Goal: Information Seeking & Learning: Learn about a topic

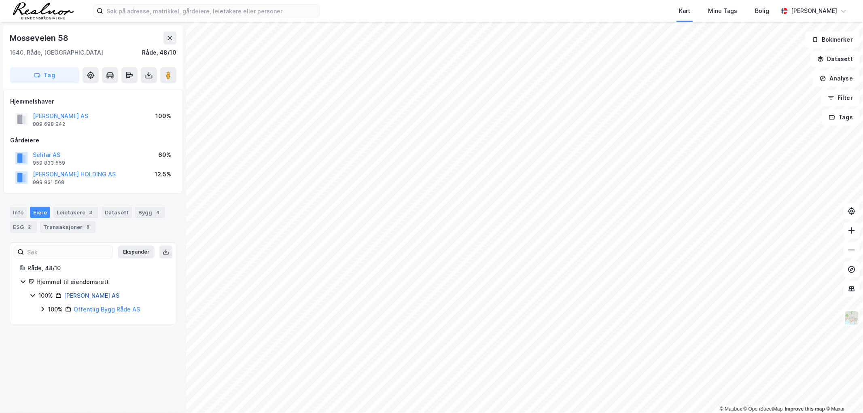
click at [85, 297] on link "[PERSON_NAME] AS" at bounding box center [91, 295] width 55 height 7
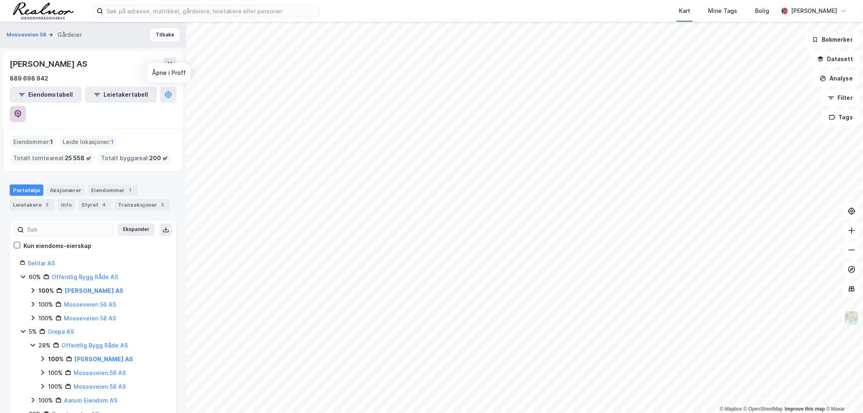
click at [22, 110] on icon at bounding box center [18, 114] width 8 height 8
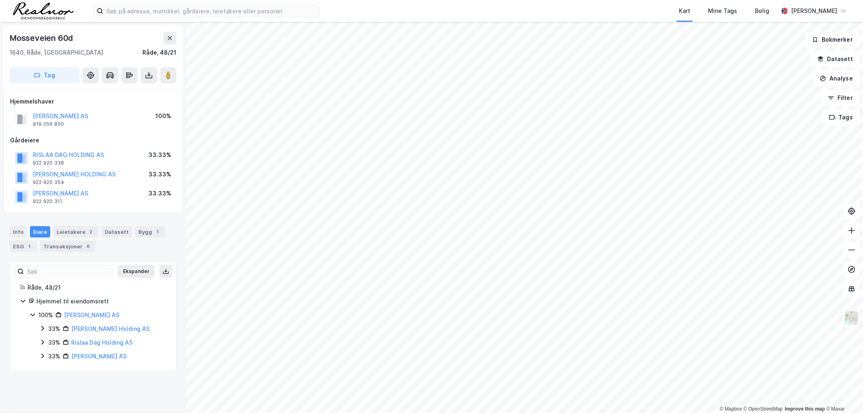
click at [168, 153] on div "© Mapbox © OpenStreetMap Improve this map © Maxar Mosseveien 60d 1640, Råde, Øs…" at bounding box center [431, 217] width 863 height 391
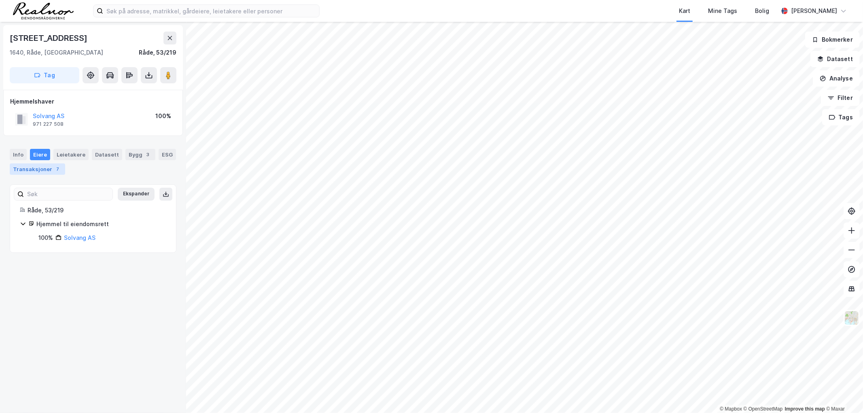
click at [45, 169] on div "Transaksjoner 7" at bounding box center [37, 168] width 55 height 11
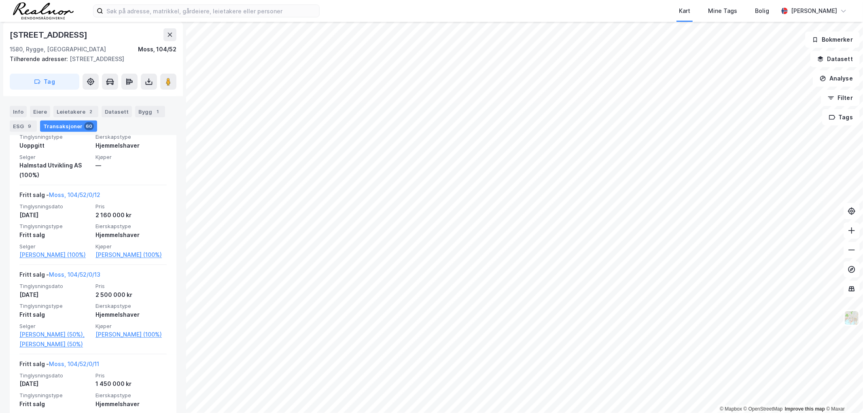
scroll to position [2993, 0]
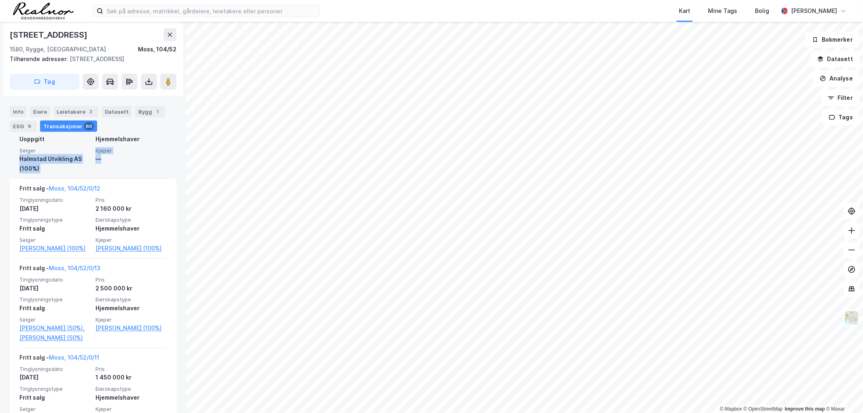
drag, startPoint x: 19, startPoint y: 215, endPoint x: 107, endPoint y: 222, distance: 88.0
click at [107, 174] on div "Tinglysningsdato 11. aug. 2016 Pris — Tinglysningstype Uoppgitt Eierskapstype H…" at bounding box center [92, 140] width 147 height 66
click at [11, 179] on div "Uoppgitt - Moss, 104/52/0/20 Tinglysningsdato 11. aug. 2016 Pris — Tinglysnings…" at bounding box center [93, 133] width 167 height 89
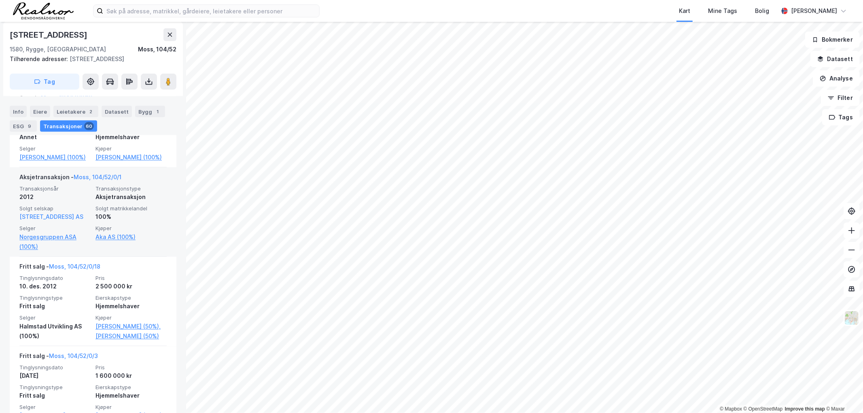
scroll to position [3489, 0]
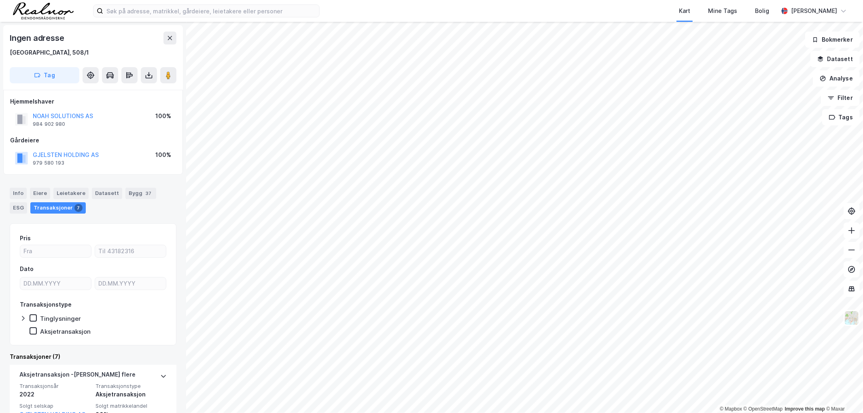
click at [384, 413] on html "Kart Mine Tags Bolig Stine Isaksen © Mapbox © OpenStreetMap Improve this map © …" at bounding box center [431, 206] width 863 height 413
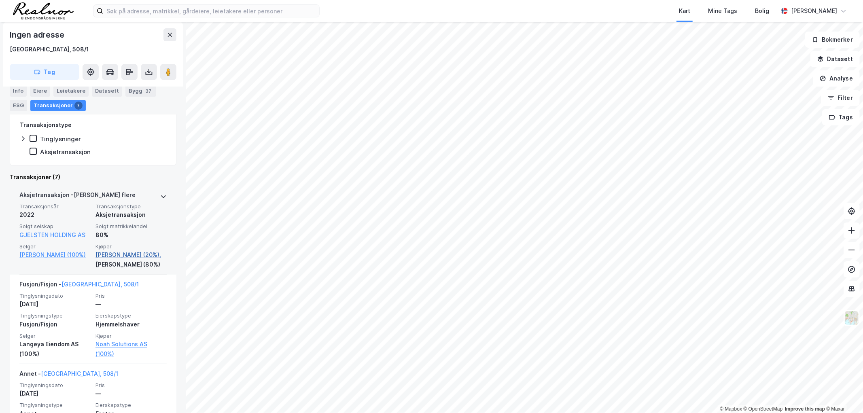
click at [121, 251] on link "Gjelsten Bjørn Rune (20%)," at bounding box center [130, 255] width 71 height 10
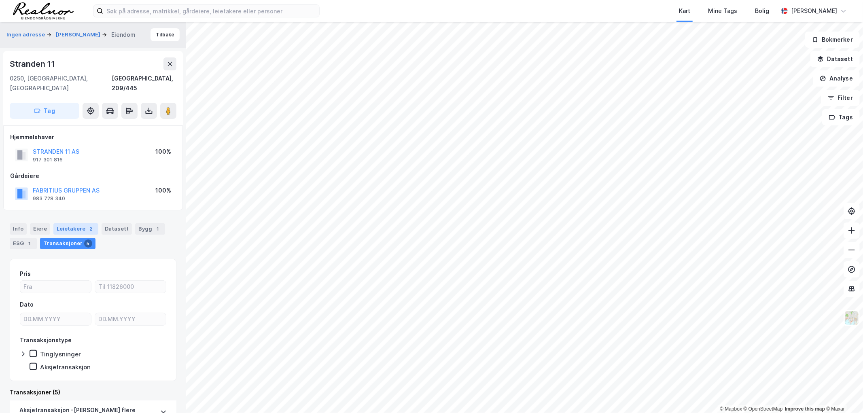
click at [67, 223] on div "Leietakere 2" at bounding box center [75, 228] width 45 height 11
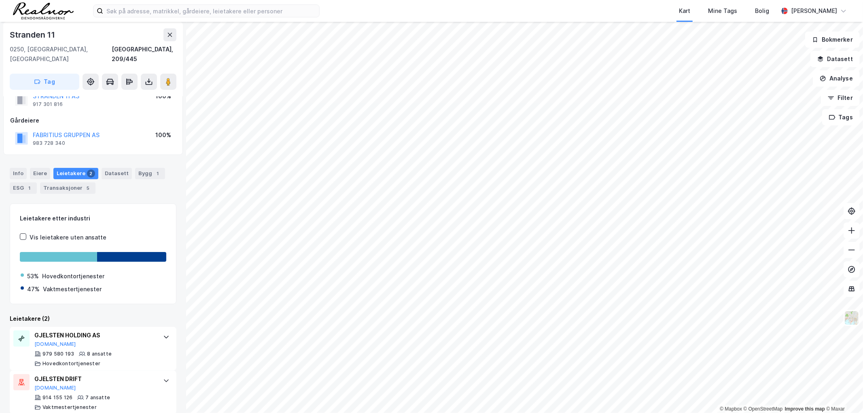
scroll to position [57, 0]
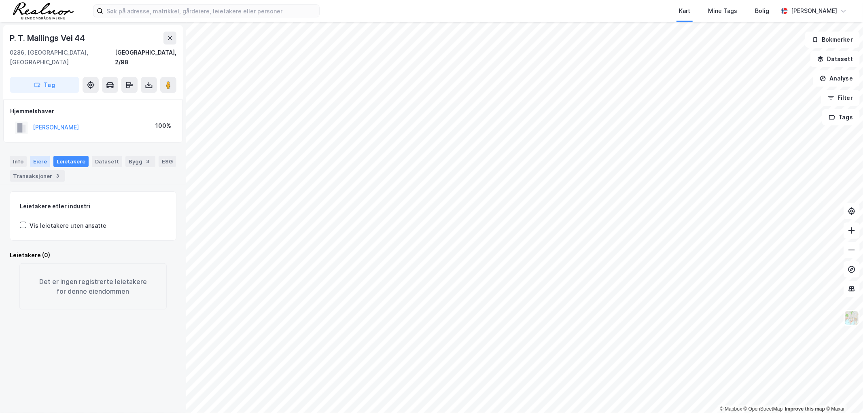
click at [39, 156] on div "Eiere" at bounding box center [40, 161] width 20 height 11
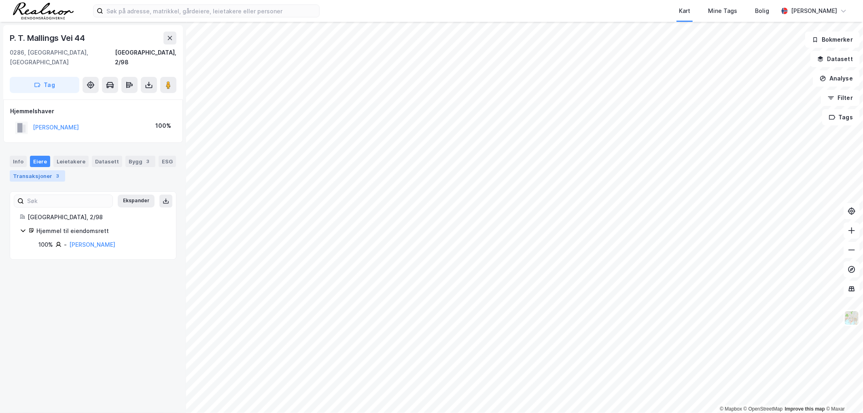
click at [27, 170] on div "Transaksjoner 3" at bounding box center [37, 175] width 55 height 11
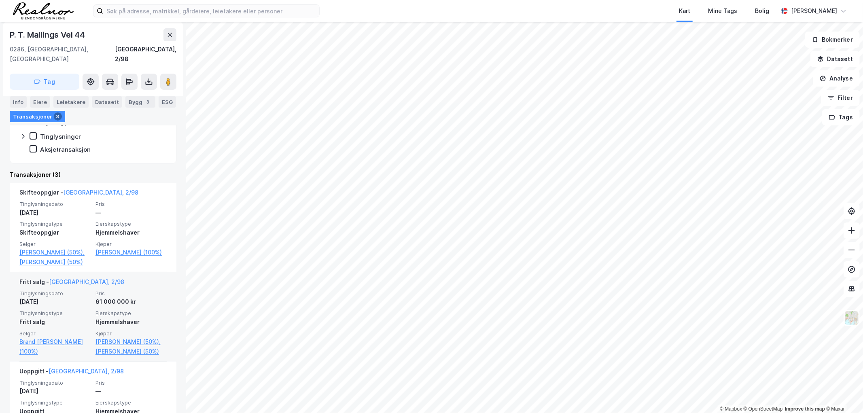
scroll to position [136, 0]
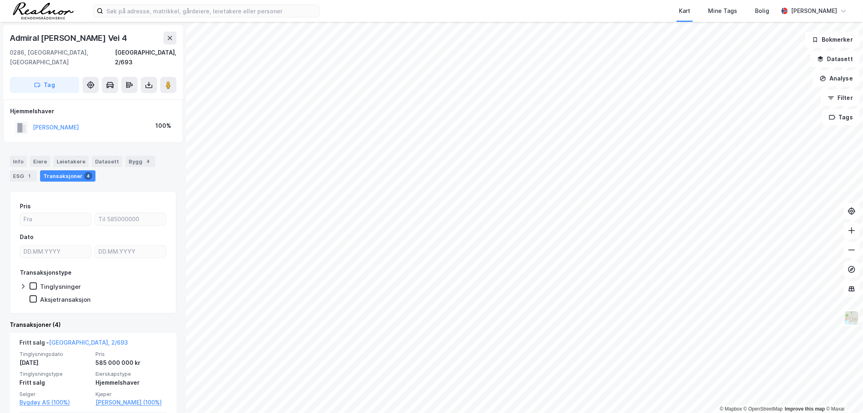
scroll to position [90, 0]
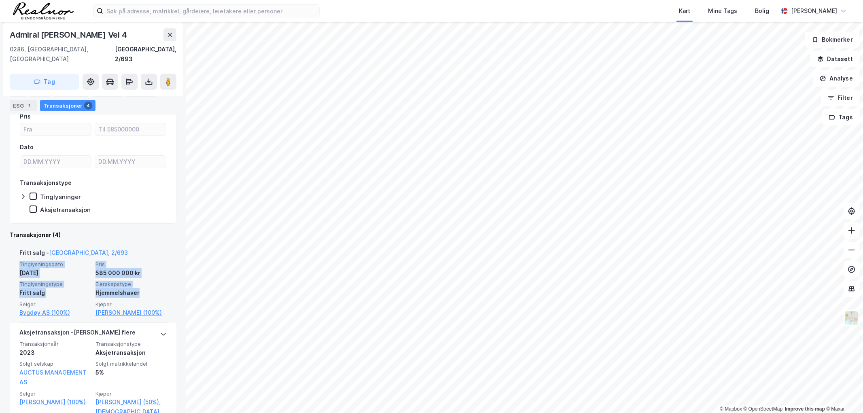
drag, startPoint x: 17, startPoint y: 252, endPoint x: 164, endPoint y: 280, distance: 149.8
click at [164, 280] on div "Fritt salg - Oslo, 2/693 Tinglysningsdato 1. feb. 2024 Pris 585 000 000 kr Ting…" at bounding box center [93, 283] width 167 height 80
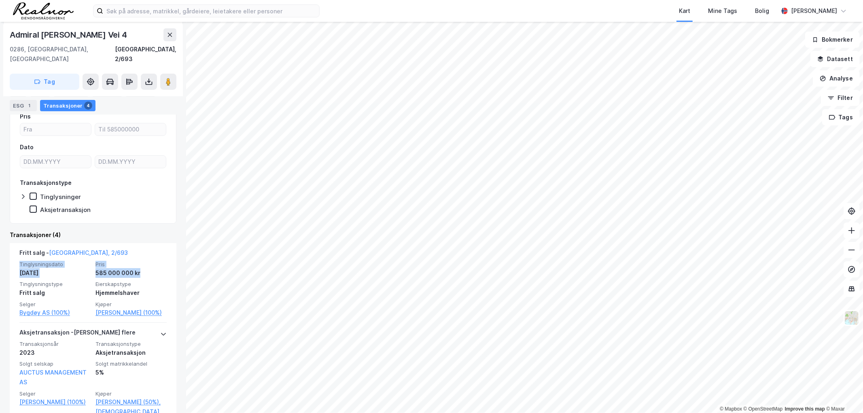
drag, startPoint x: 142, startPoint y: 261, endPoint x: 8, endPoint y: 253, distance: 133.8
click at [8, 252] on div "Admiral Børresens Vei 4 0286, Oslo, Oslo Oslo, 2/693 Tag Hjemmelshaver ANDRESEN…" at bounding box center [93, 217] width 186 height 391
click at [8, 253] on div "Admiral Børresens Vei 4 0286, Oslo, Oslo Oslo, 2/693 Tag Hjemmelshaver ANDRESEN…" at bounding box center [93, 217] width 186 height 391
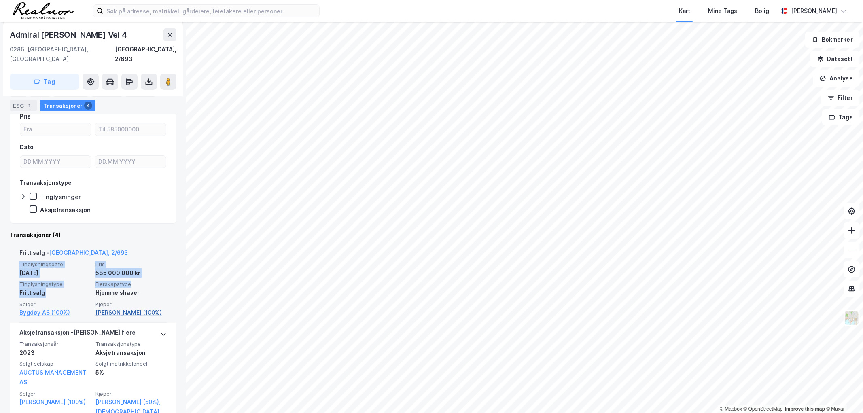
drag, startPoint x: 39, startPoint y: 259, endPoint x: 98, endPoint y: 304, distance: 74.5
click at [134, 321] on div "Fritt salg - Oslo, 2/693 Tinglysningsdato 1. feb. 2024 Pris 585 000 000 kr Ting…" at bounding box center [93, 283] width 167 height 80
click at [19, 257] on div "Fritt salg - Oslo, 2/693 Tinglysningsdato 1. feb. 2024 Pris 585 000 000 kr Ting…" at bounding box center [93, 283] width 167 height 80
drag, startPoint x: 12, startPoint y: 238, endPoint x: 144, endPoint y: 307, distance: 149.1
click at [144, 307] on div "Fritt salg - Oslo, 2/693 Tinglysningsdato 1. feb. 2024 Pris 585 000 000 kr Ting…" at bounding box center [93, 283] width 167 height 80
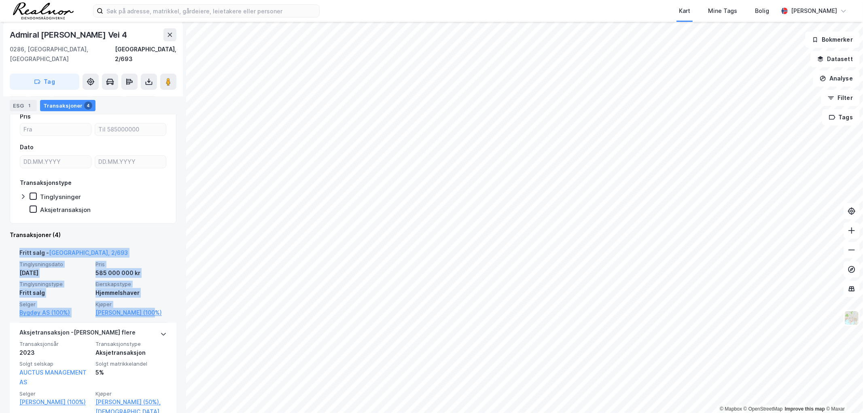
click at [82, 268] on div "1. feb. 2024" at bounding box center [54, 273] width 71 height 10
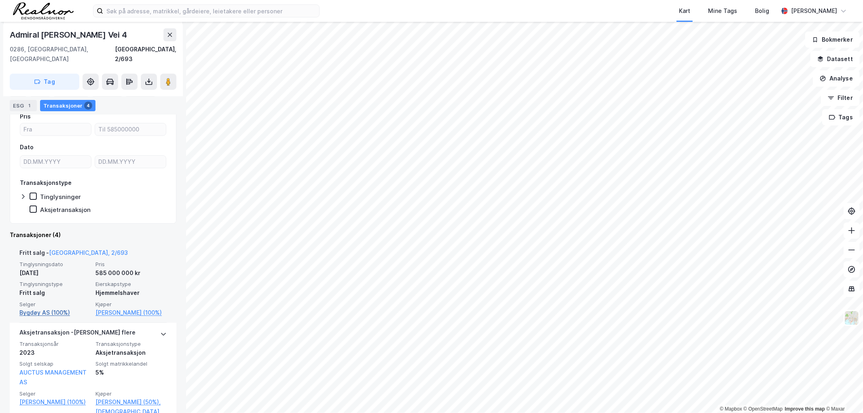
click at [50, 308] on link "Bygdøy AS (100%)" at bounding box center [54, 313] width 71 height 10
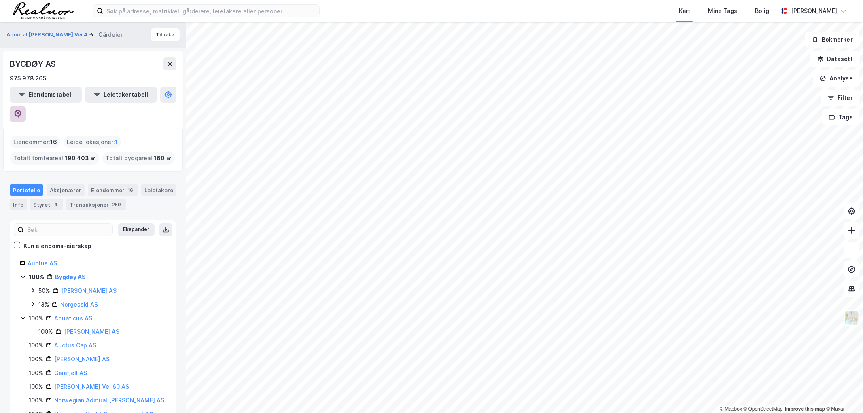
click at [22, 110] on icon at bounding box center [18, 114] width 8 height 8
click at [46, 260] on link "Auctus AS" at bounding box center [43, 263] width 30 height 7
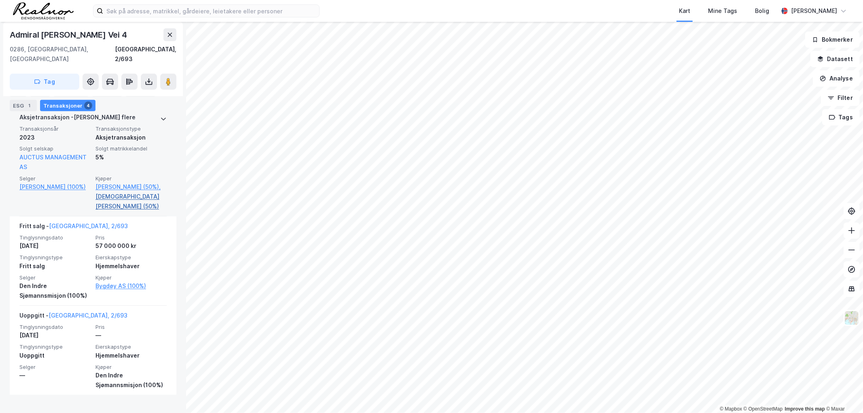
scroll to position [306, 0]
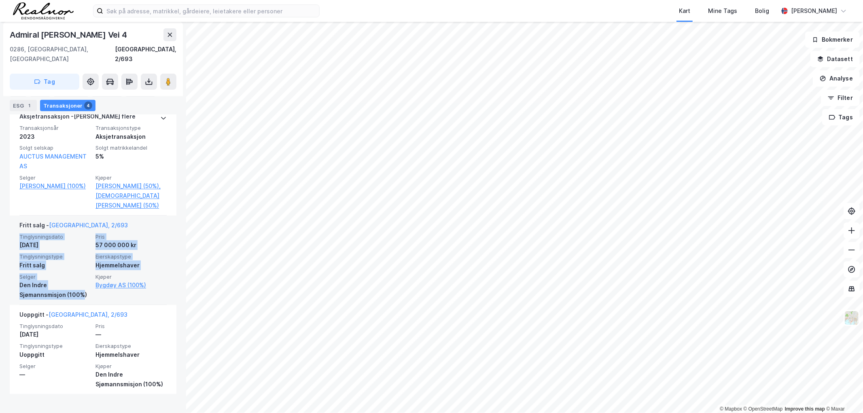
drag, startPoint x: 13, startPoint y: 243, endPoint x: 81, endPoint y: 302, distance: 89.5
click at [81, 302] on div "Fritt salg - Oslo, 2/693 Tinglysningsdato 13. juli 2015 Pris 57 000 000 kr Ting…" at bounding box center [93, 260] width 167 height 89
click at [9, 308] on div "Admiral Børresens Vei 4 0286, Oslo, Oslo Oslo, 2/693 Tag Hjemmelshaver ANDRESEN…" at bounding box center [93, 217] width 186 height 391
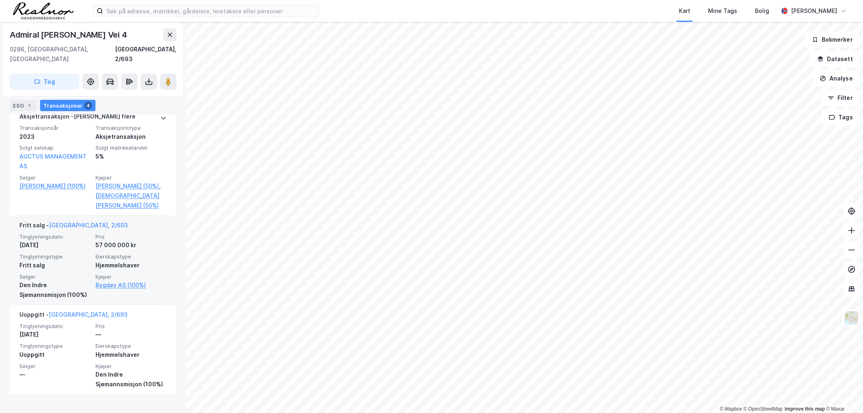
drag, startPoint x: 8, startPoint y: 246, endPoint x: 70, endPoint y: 310, distance: 88.7
click at [70, 310] on div "Admiral Børresens Vei 4 0286, Oslo, Oslo Oslo, 2/693 Tag Hjemmelshaver ANDRESEN…" at bounding box center [93, 217] width 186 height 391
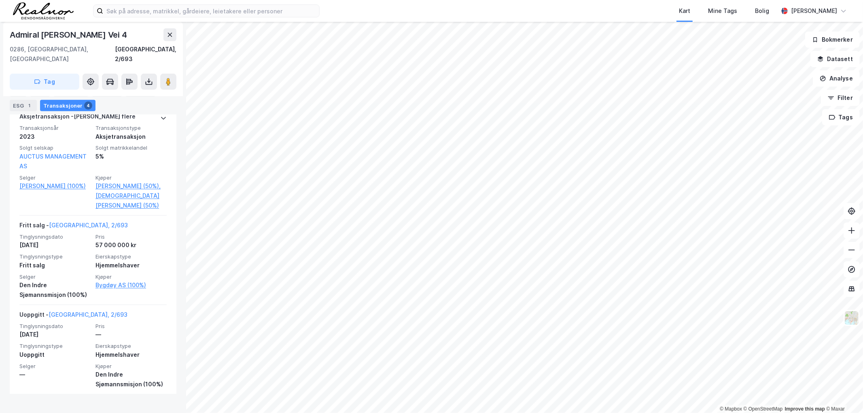
click at [6, 285] on div "Admiral Børresens Vei 4 0286, Oslo, Oslo Oslo, 2/693 Tag Hjemmelshaver ANDRESEN…" at bounding box center [93, 217] width 186 height 391
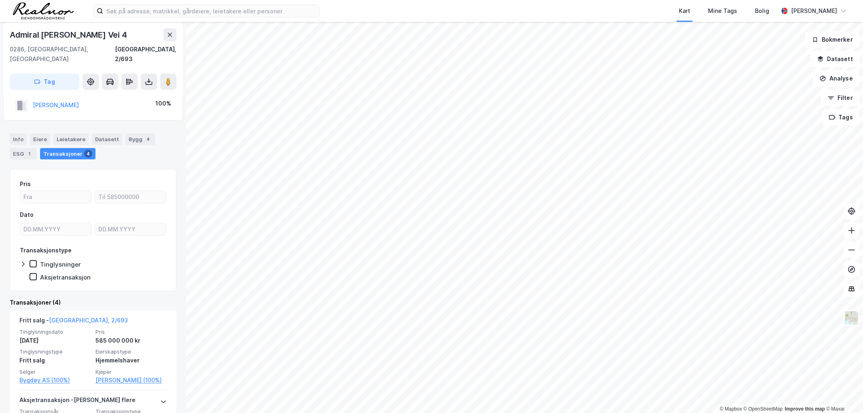
scroll to position [0, 0]
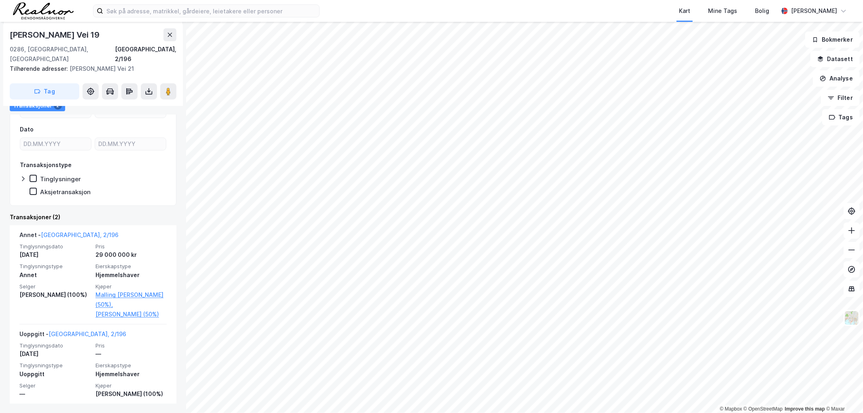
scroll to position [89, 0]
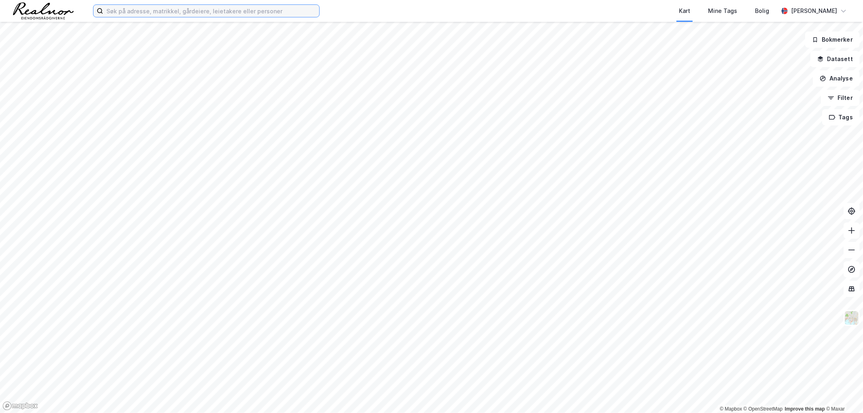
click at [181, 10] on input at bounding box center [211, 11] width 216 height 12
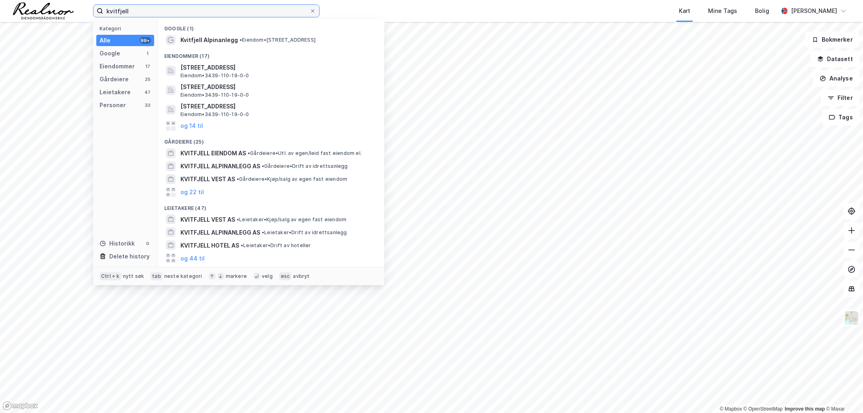
type input "kvitfjell"
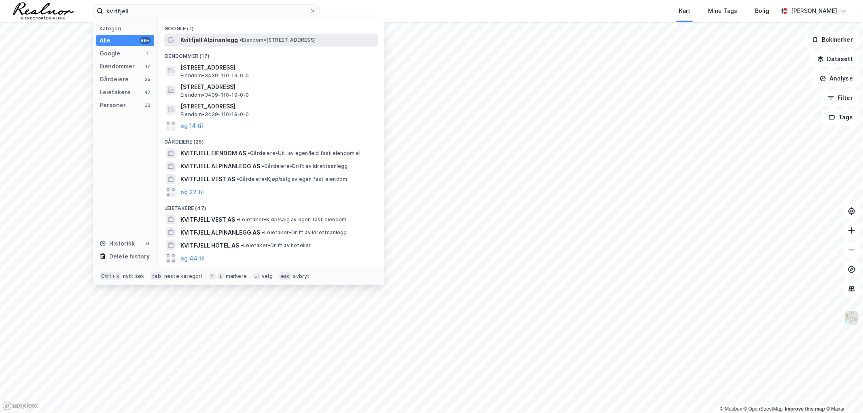
click at [212, 36] on span "Kvitfjell Alpinanlegg" at bounding box center [208, 40] width 57 height 10
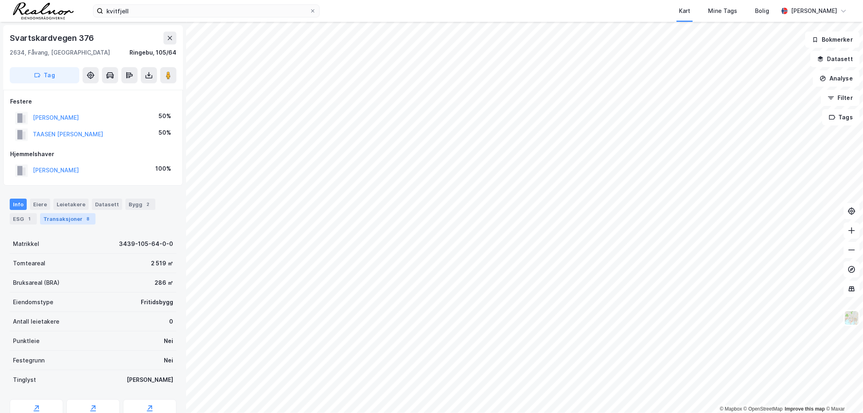
click at [62, 220] on div "Transaksjoner 8" at bounding box center [67, 218] width 55 height 11
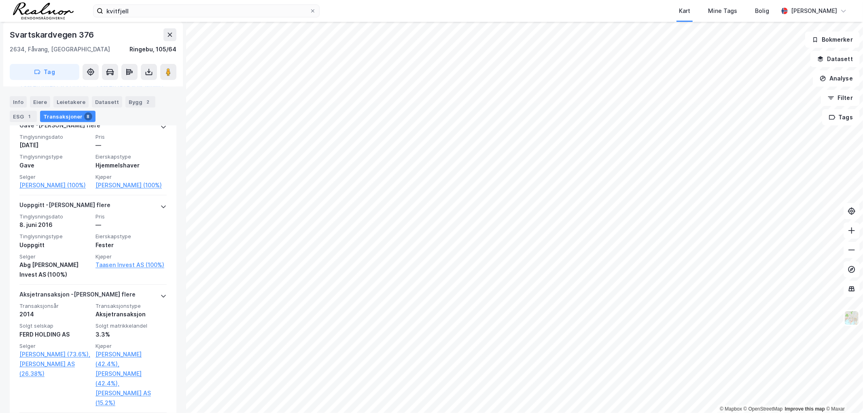
scroll to position [225, 0]
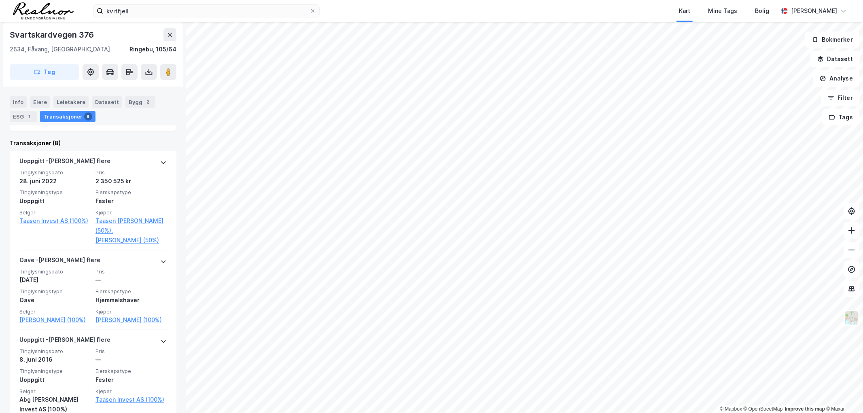
click at [499, 413] on html "kvitfjell Kart Mine Tags Bolig [PERSON_NAME] © Mapbox © OpenStreetMap Improve t…" at bounding box center [431, 206] width 863 height 413
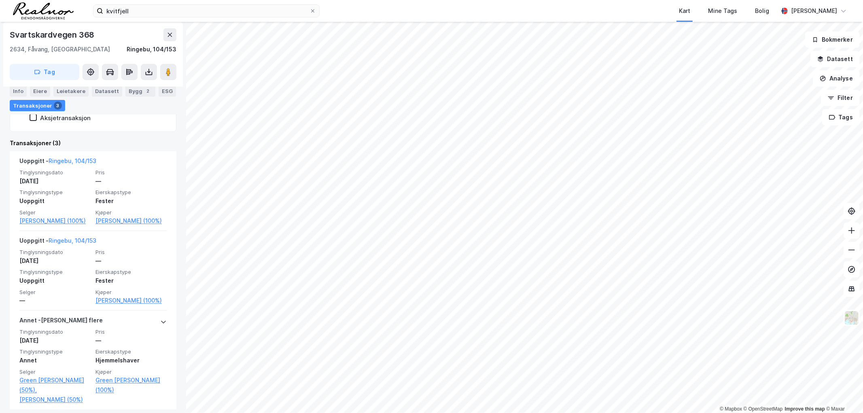
scroll to position [225, 0]
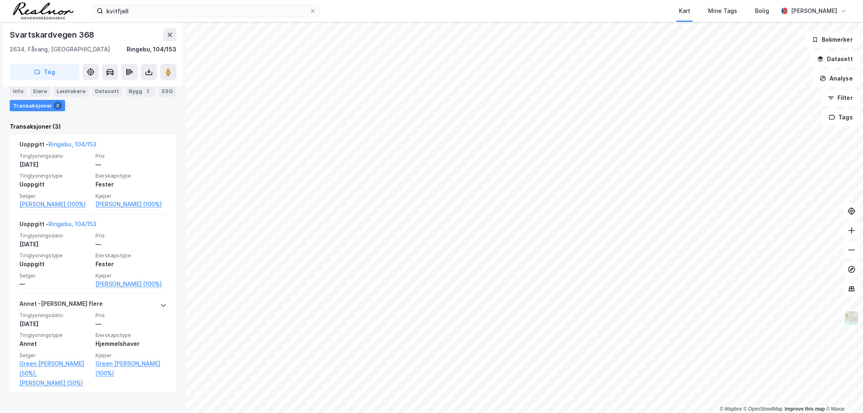
click at [159, 122] on div "© Mapbox © OpenStreetMap Improve this map © [PERSON_NAME] 368 [GEOGRAPHIC_DATA]…" at bounding box center [431, 217] width 863 height 391
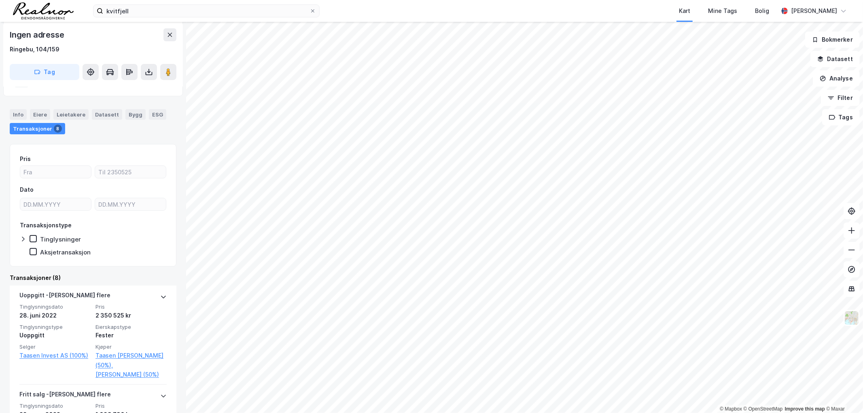
scroll to position [90, 0]
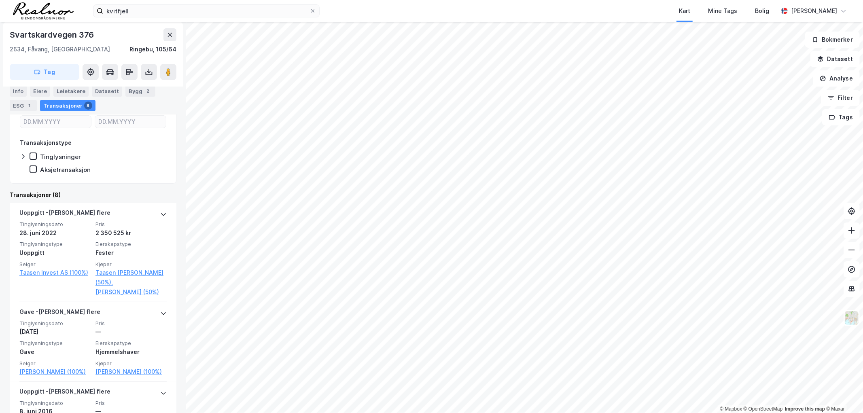
scroll to position [180, 0]
